Goal: Navigation & Orientation: Go to known website

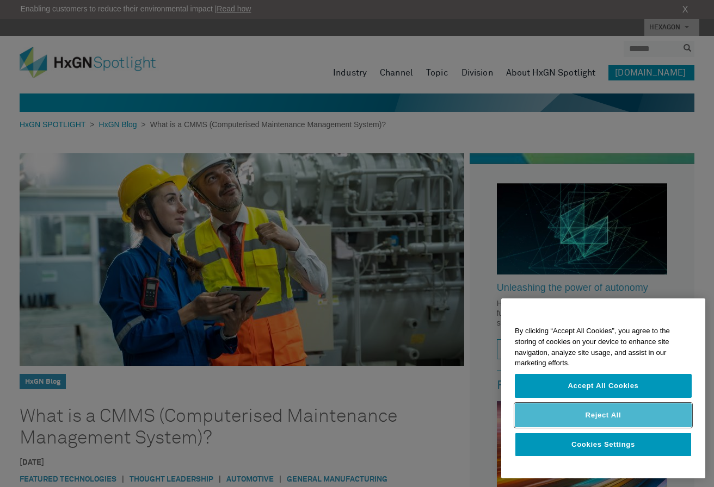
click at [585, 420] on button "Reject All" at bounding box center [603, 416] width 177 height 24
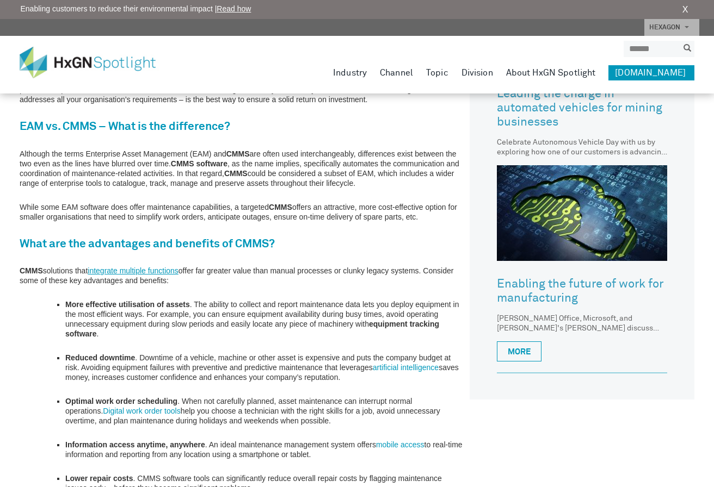
scroll to position [583, 0]
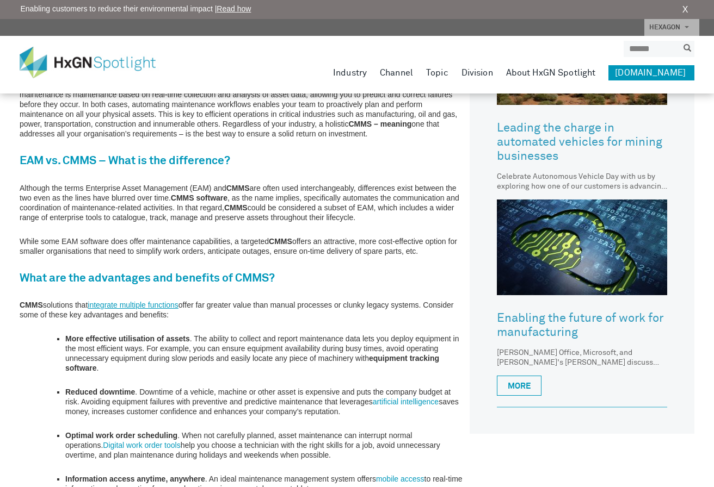
click at [79, 62] on img at bounding box center [96, 63] width 152 height 32
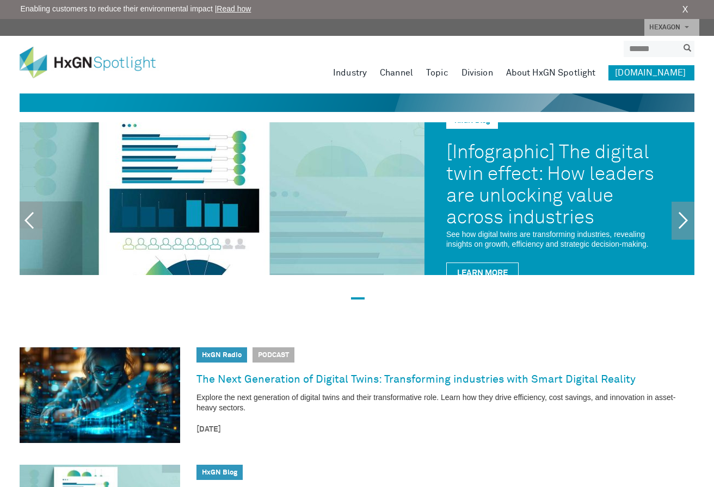
click at [549, 73] on link "About HxGN Spotlight" at bounding box center [551, 72] width 90 height 15
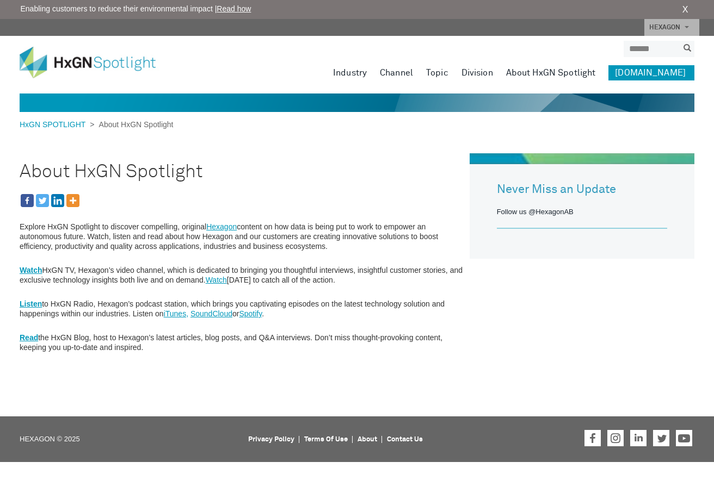
click at [657, 73] on link "[DOMAIN_NAME]" at bounding box center [651, 72] width 86 height 15
